Goal: Task Accomplishment & Management: Use online tool/utility

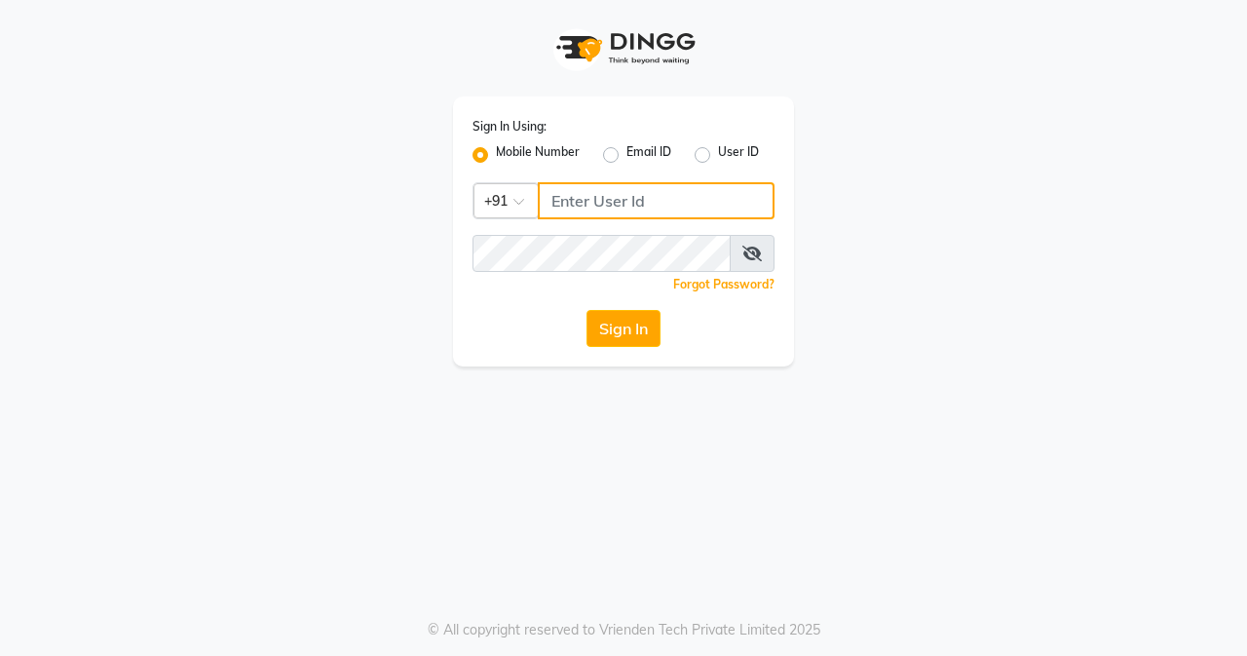
type input "8452976400"
click at [584, 281] on div "Forgot Password?" at bounding box center [624, 284] width 302 height 20
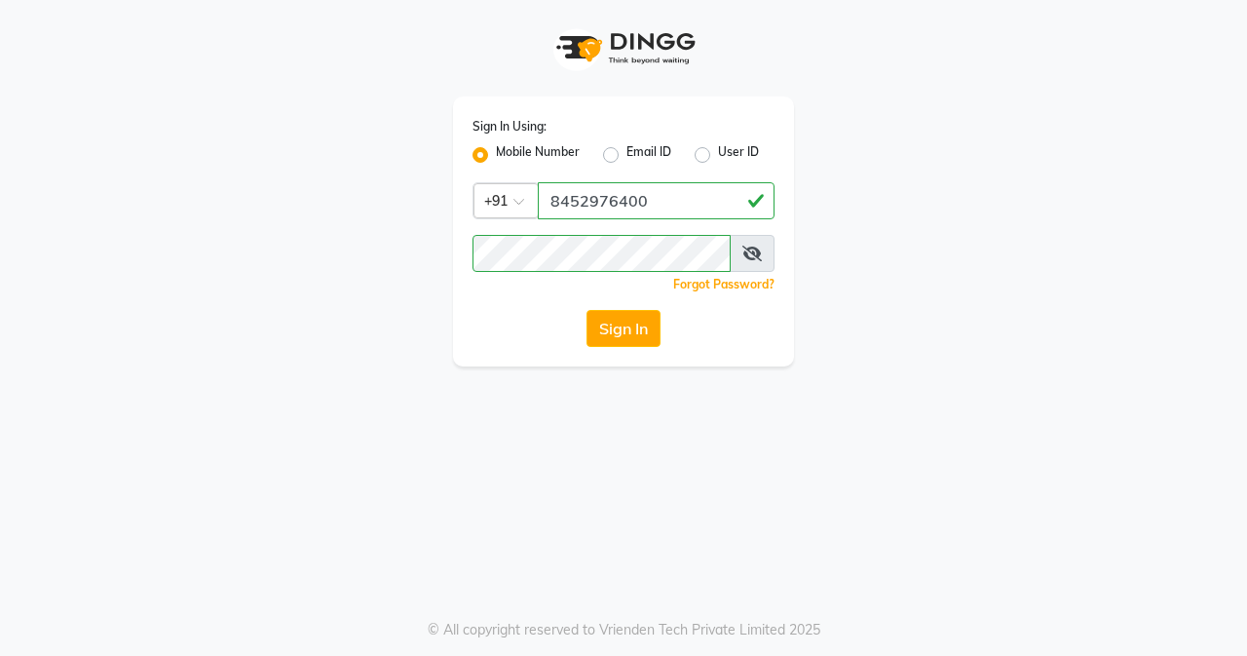
click at [812, 276] on div "Sign In Using: Mobile Number Email ID User ID Country Code × [PHONE_NUMBER] Rem…" at bounding box center [623, 183] width 1111 height 366
click at [627, 322] on button "Sign In" at bounding box center [624, 328] width 74 height 37
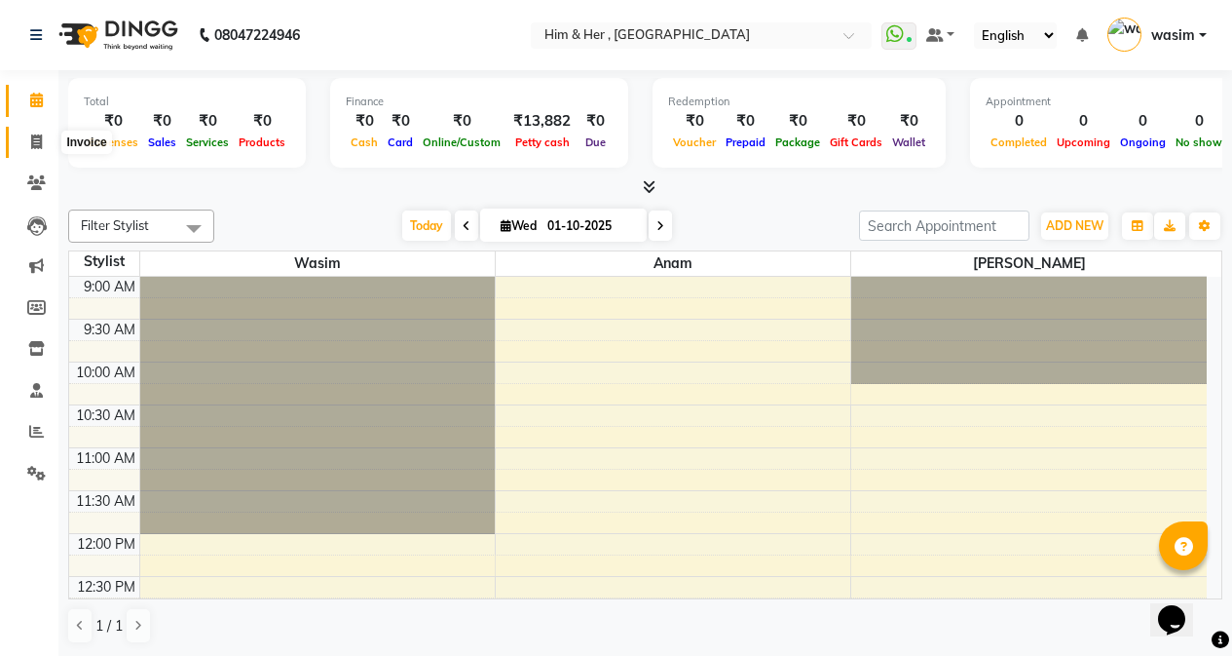
click at [39, 139] on icon at bounding box center [36, 141] width 11 height 15
select select "5934"
select select "service"
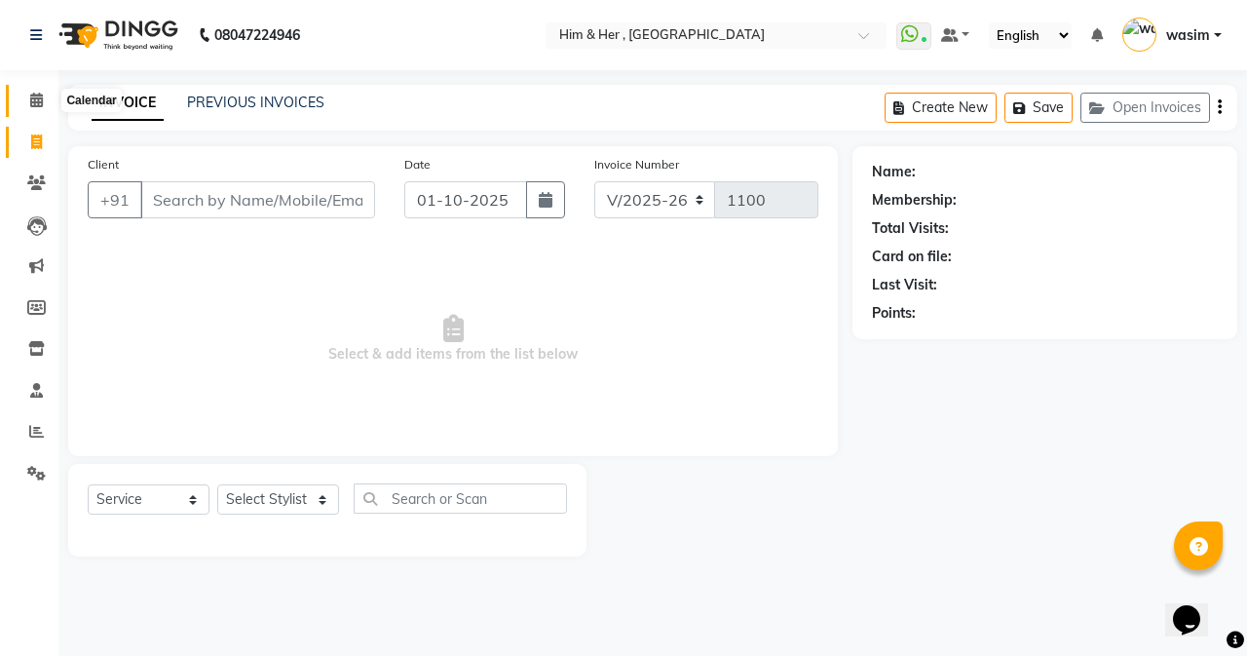
click at [35, 99] on icon at bounding box center [36, 100] width 13 height 15
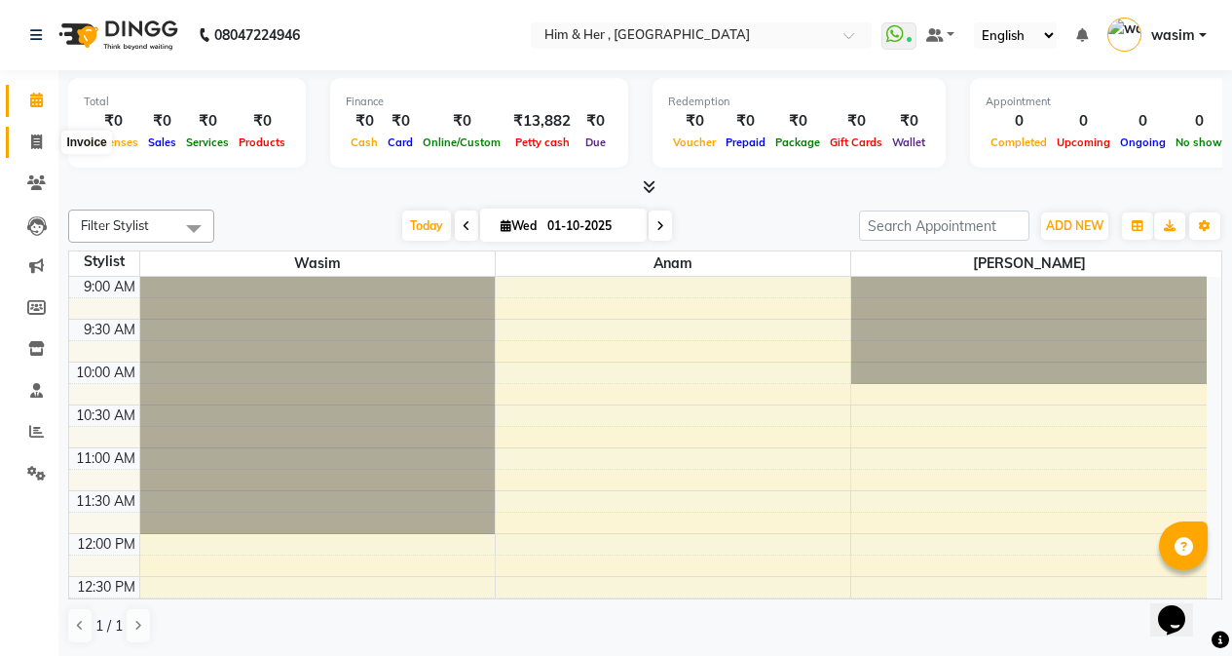
click at [32, 143] on icon at bounding box center [36, 141] width 11 height 15
select select "5934"
select select "service"
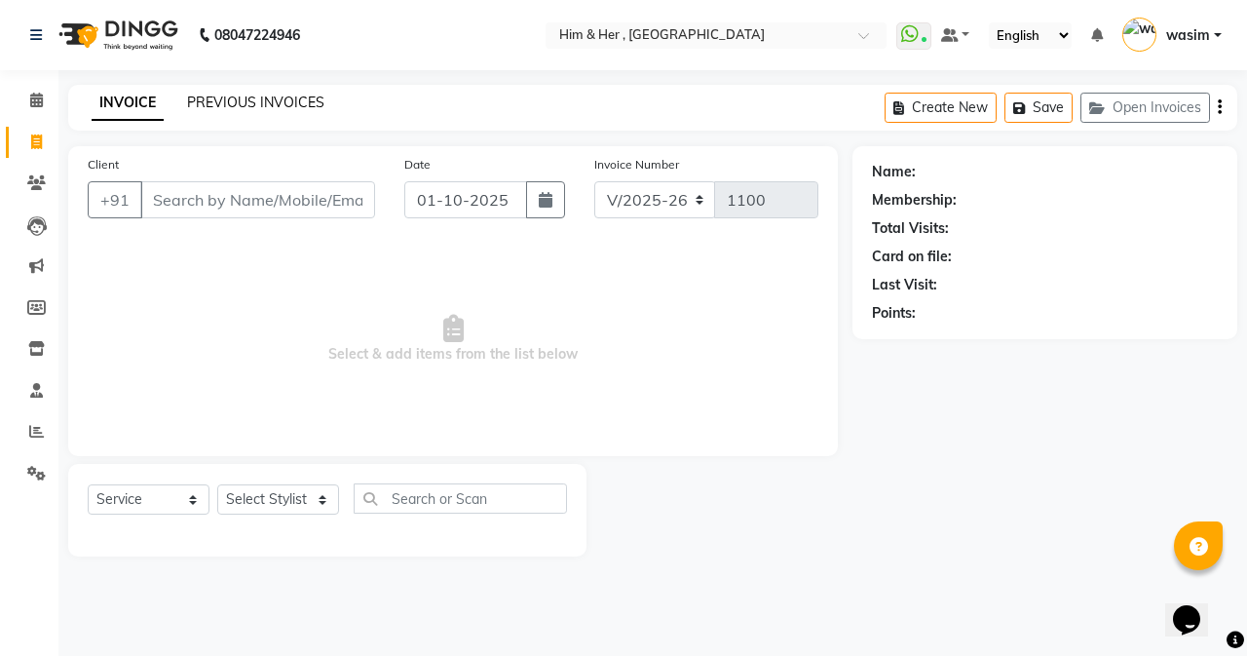
click at [235, 105] on link "PREVIOUS INVOICES" at bounding box center [255, 103] width 137 height 18
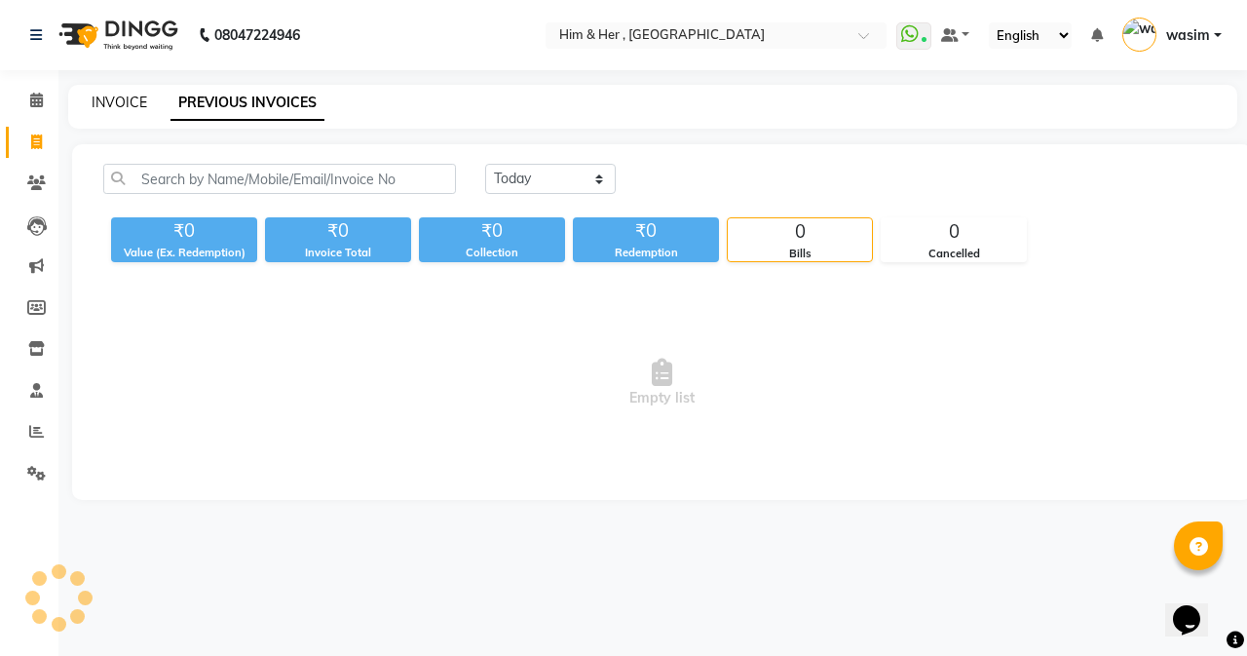
click at [134, 102] on link "INVOICE" at bounding box center [120, 103] width 56 height 18
select select "5934"
select select "service"
